Goal: Task Accomplishment & Management: Use online tool/utility

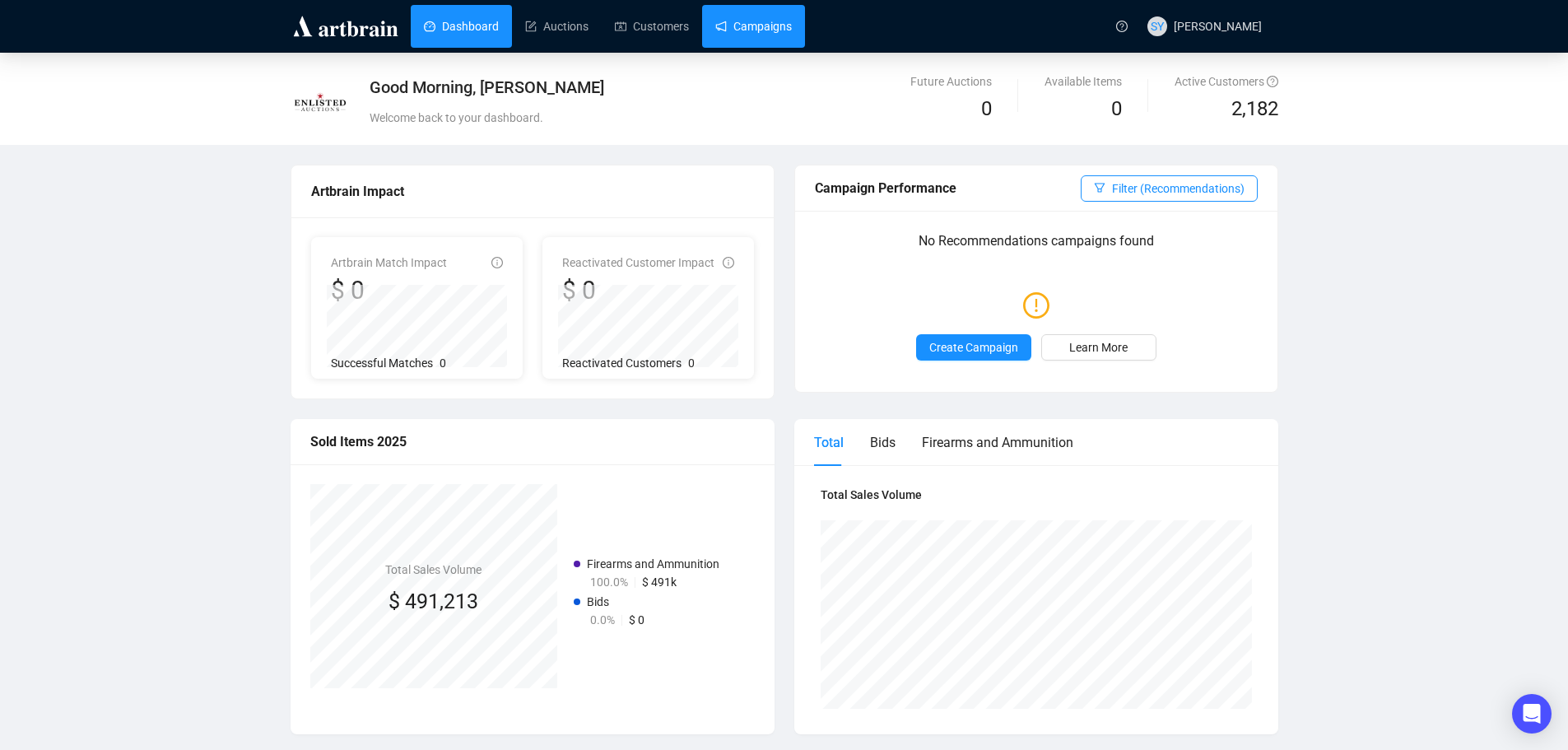
click at [745, 27] on link "Campaigns" at bounding box center [754, 26] width 77 height 42
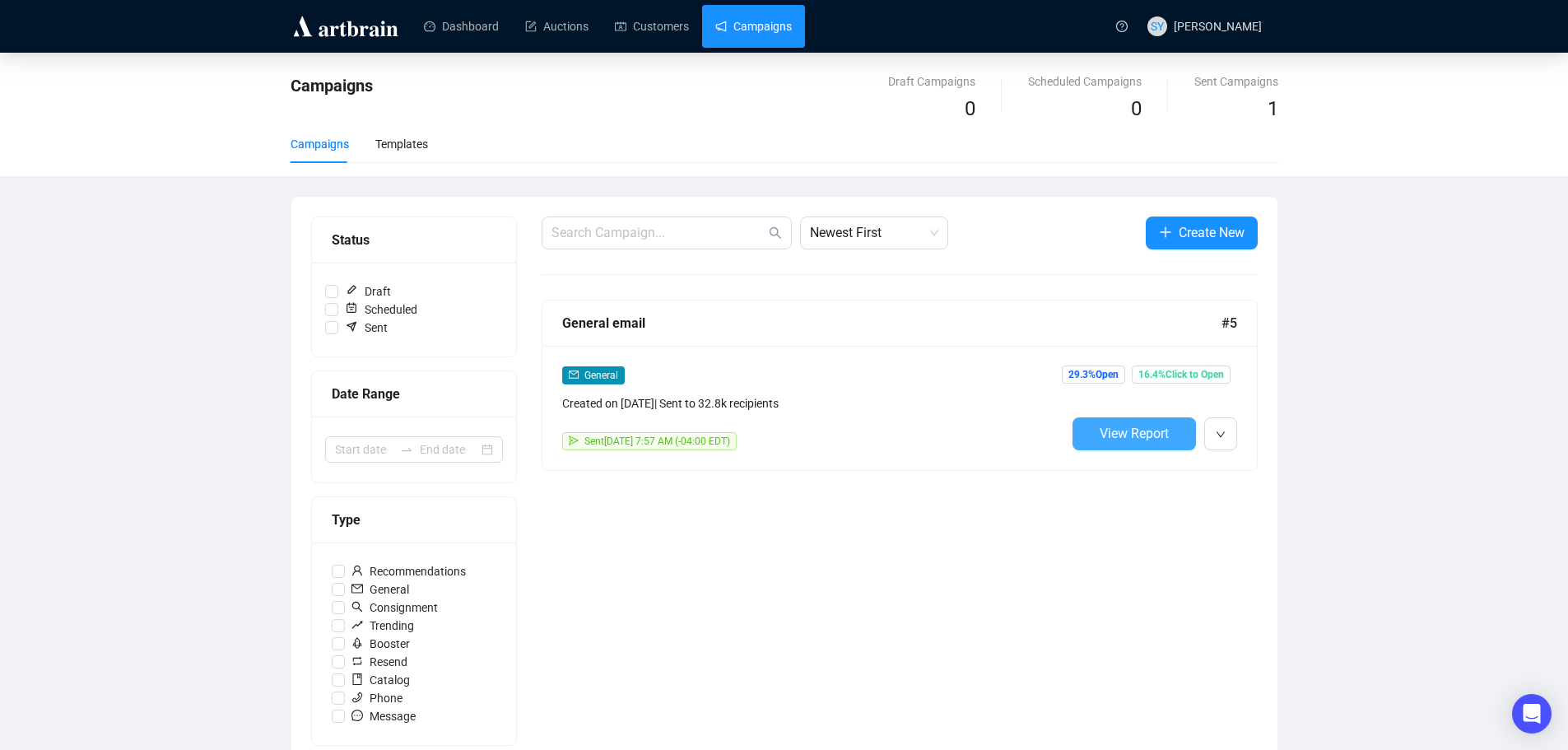
click at [1148, 436] on span "View Report" at bounding box center [1134, 433] width 69 height 15
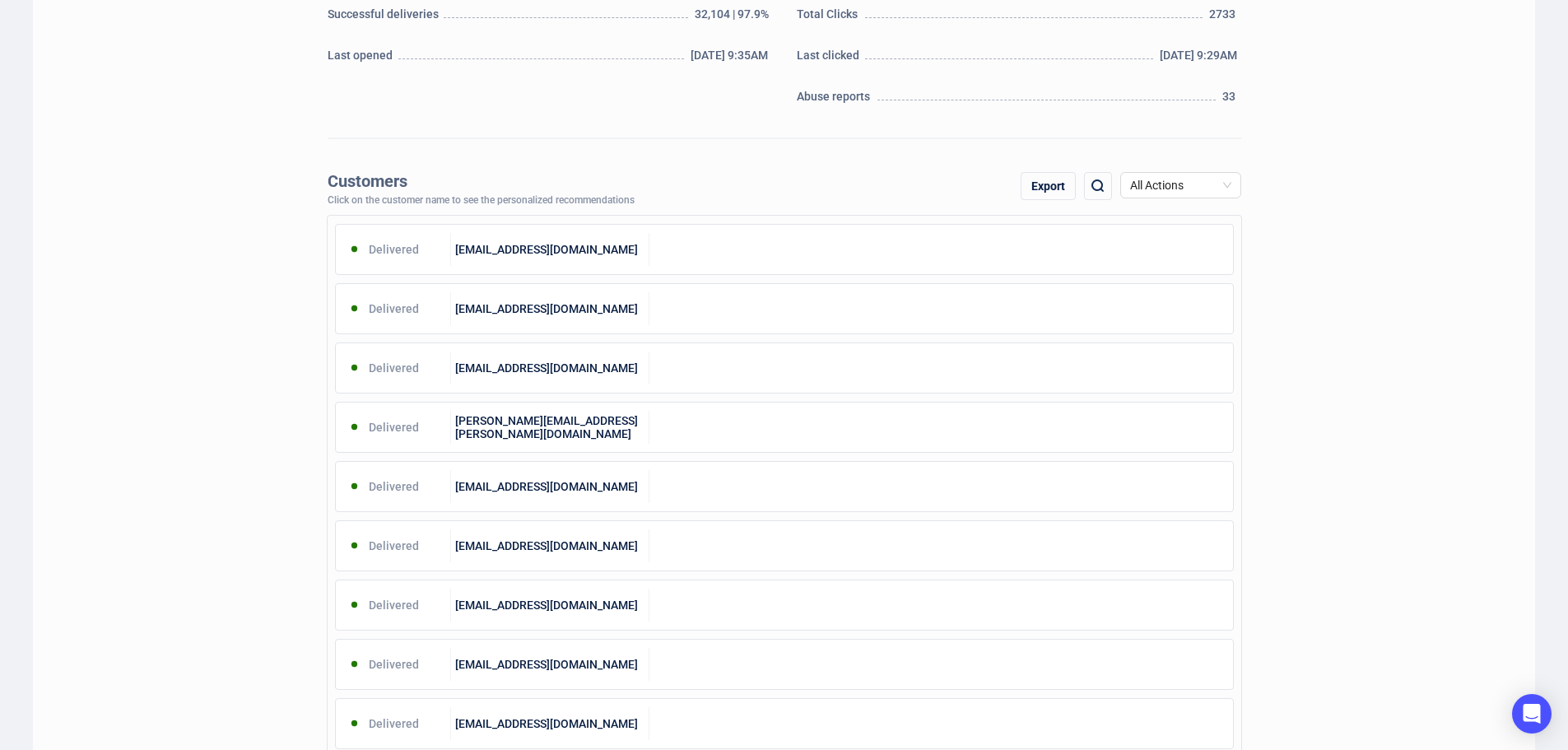
scroll to position [449, 0]
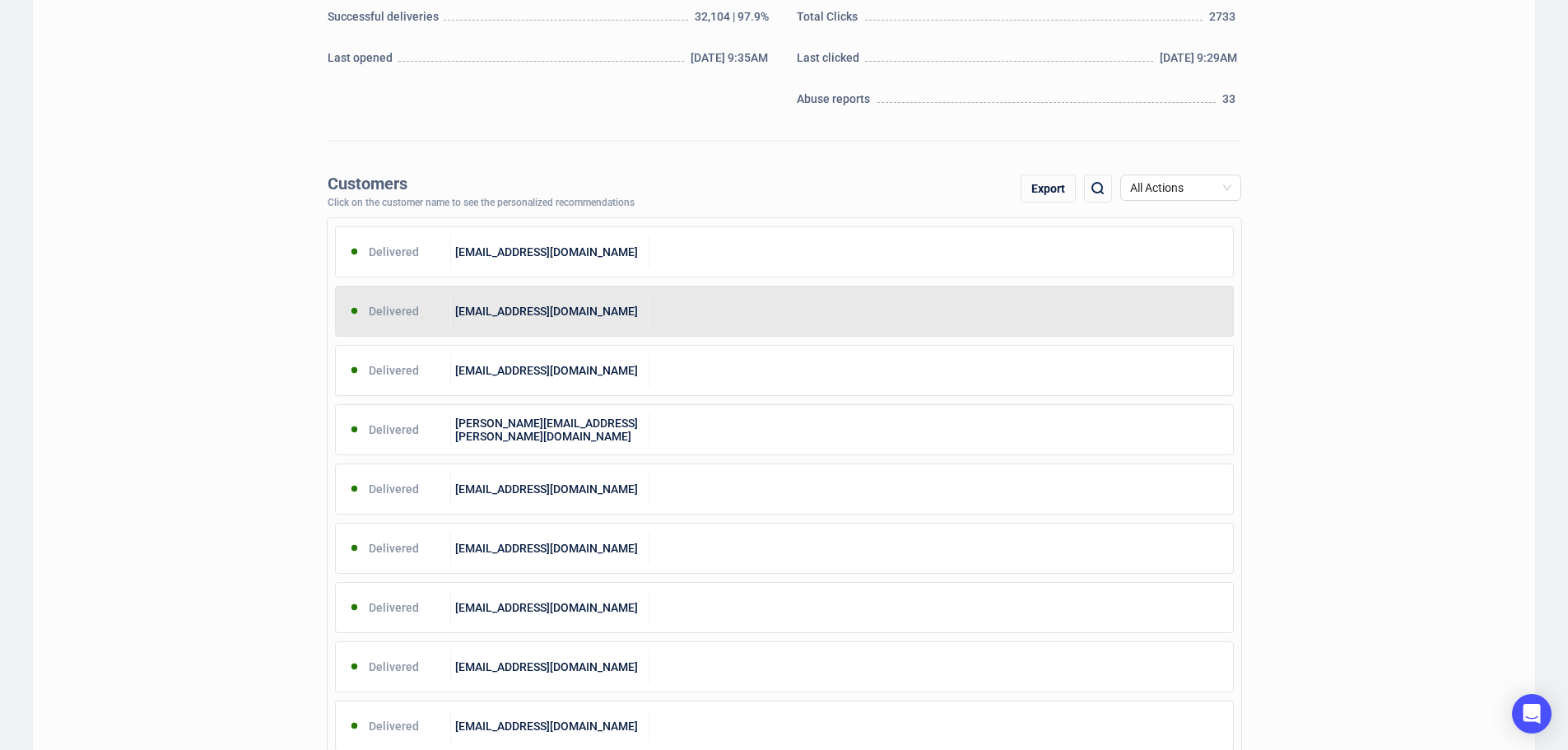
click at [462, 321] on div "seabeeguy64@yahoo.com" at bounding box center [550, 311] width 198 height 33
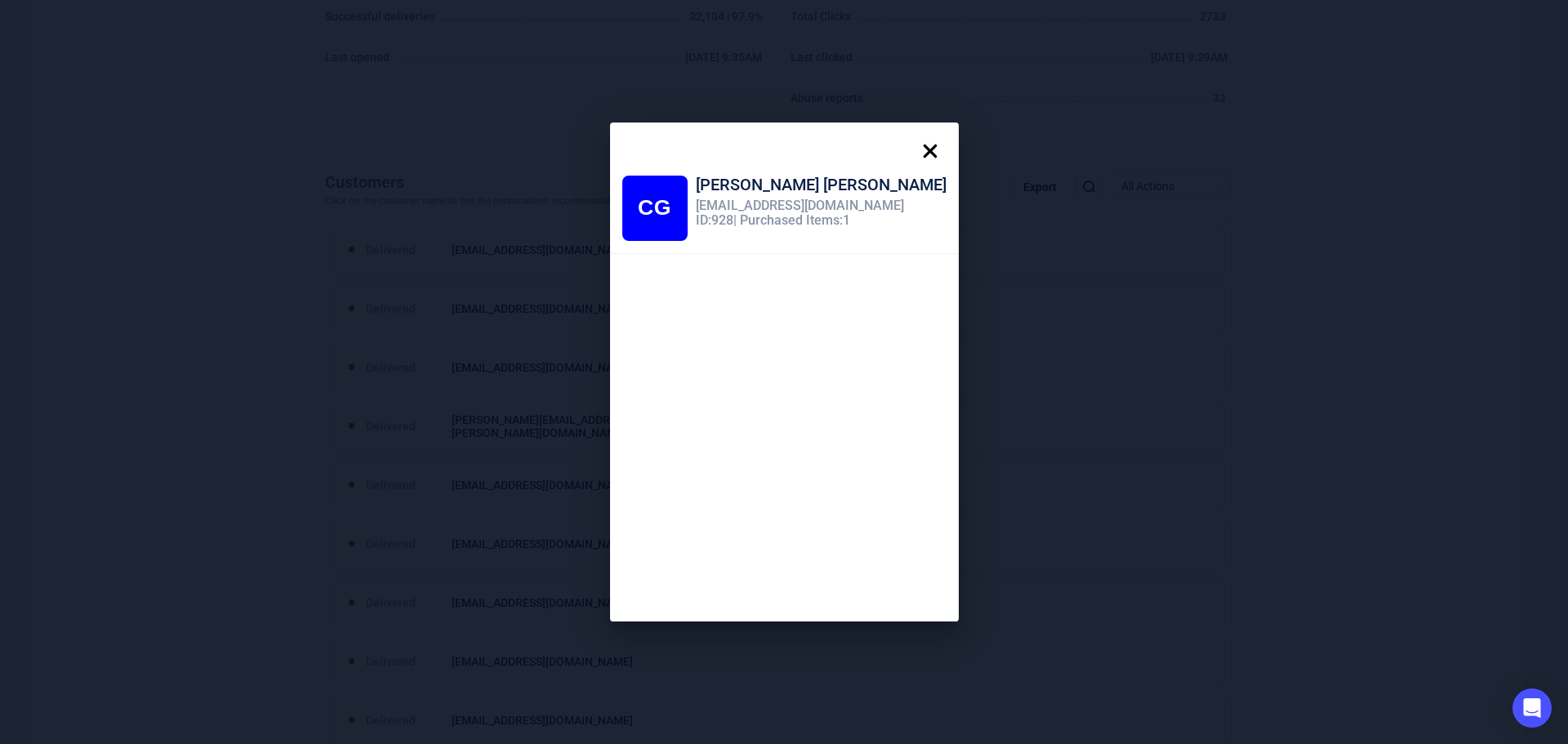
click at [672, 200] on span "CG" at bounding box center [655, 207] width 33 height 25
click at [914, 142] on icon at bounding box center [931, 151] width 32 height 32
